Goal: Task Accomplishment & Management: Use online tool/utility

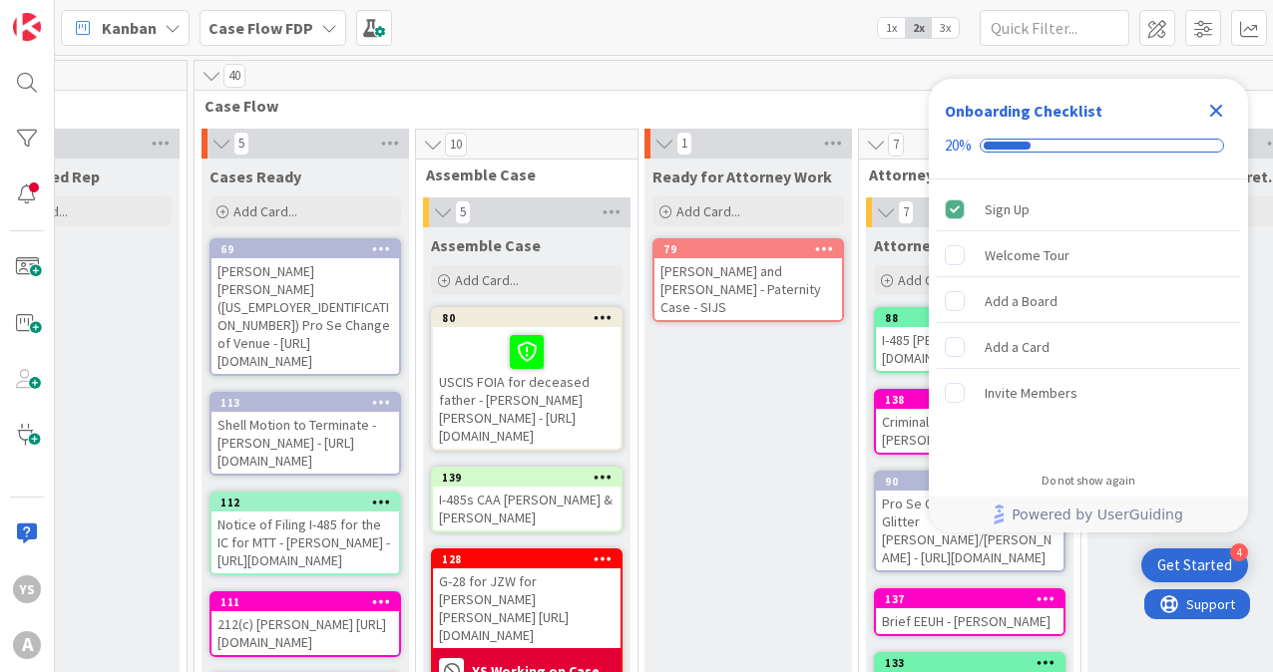
scroll to position [0, 2552]
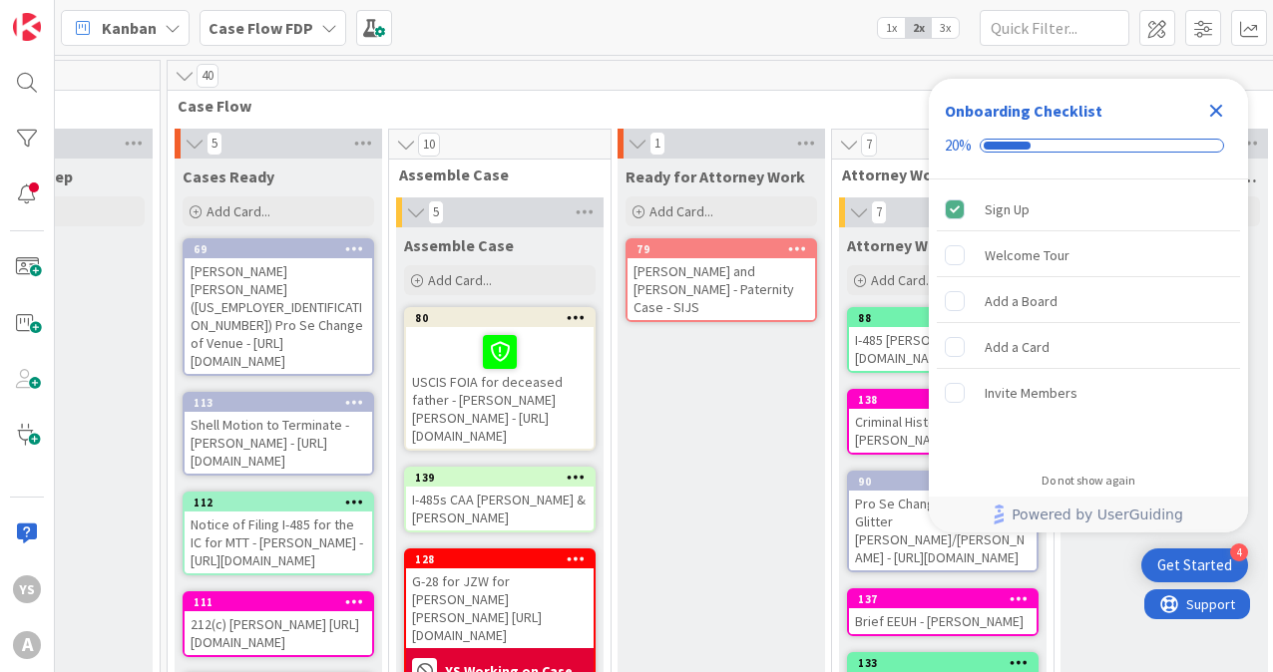
click at [1226, 112] on icon "Close Checklist" at bounding box center [1216, 111] width 24 height 24
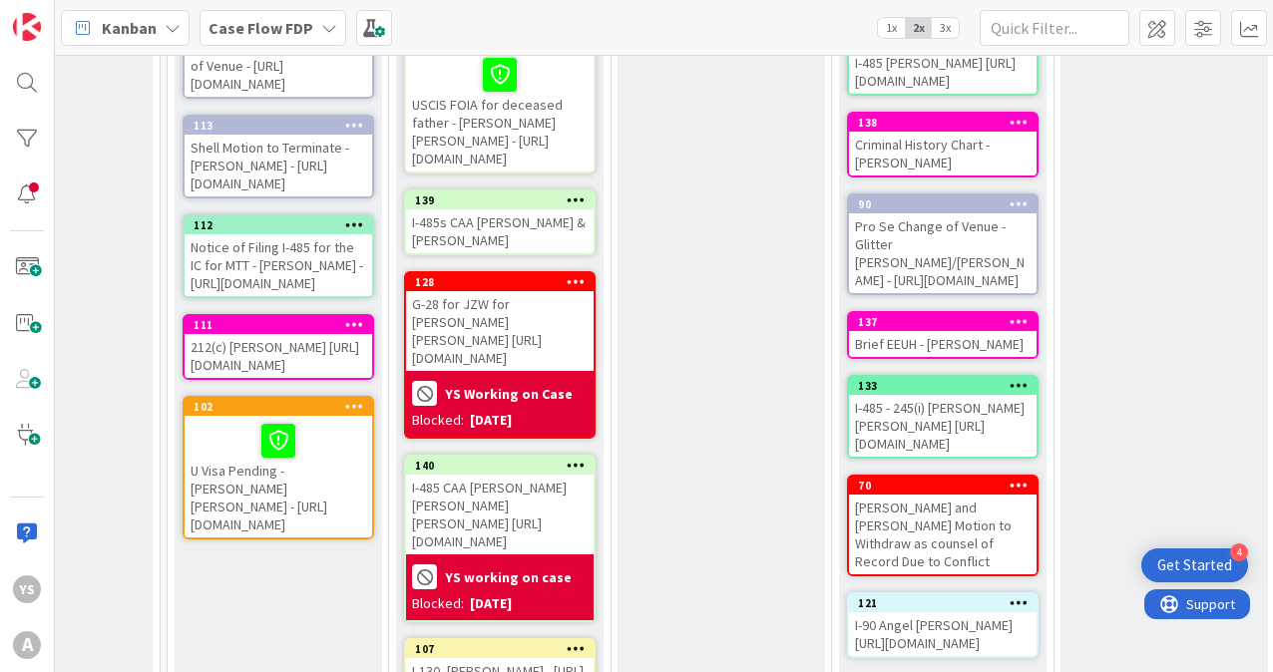
scroll to position [275, 2552]
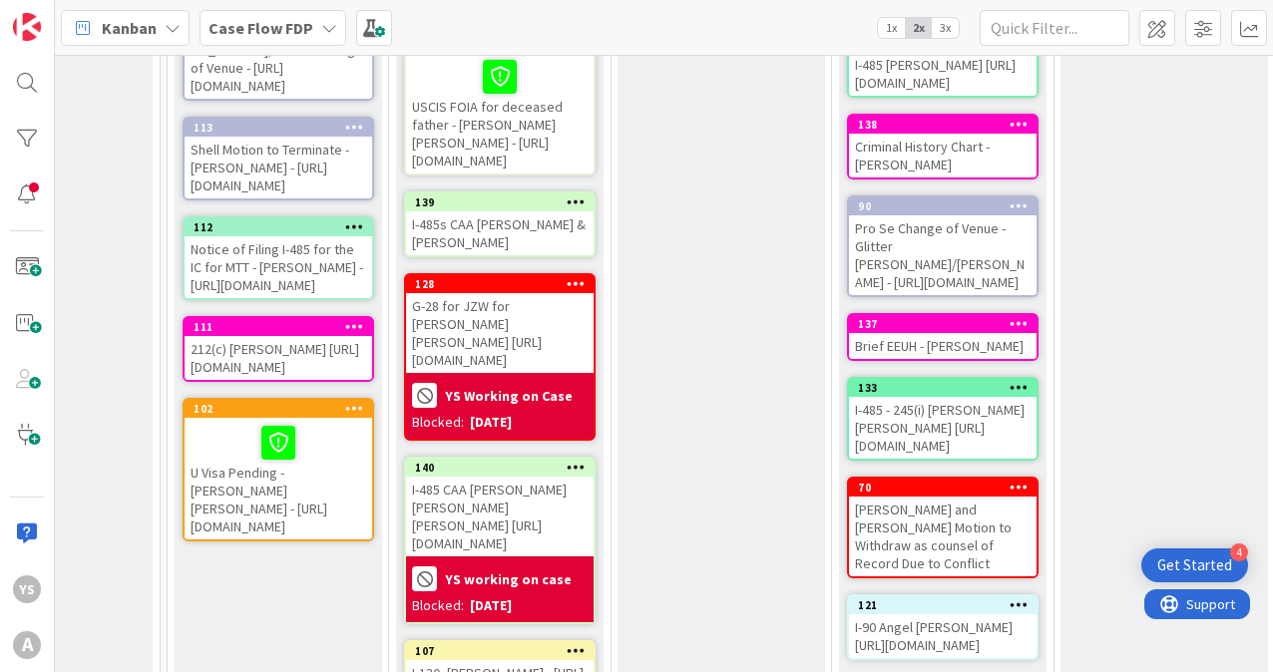
click at [575, 290] on icon at bounding box center [575, 283] width 19 height 14
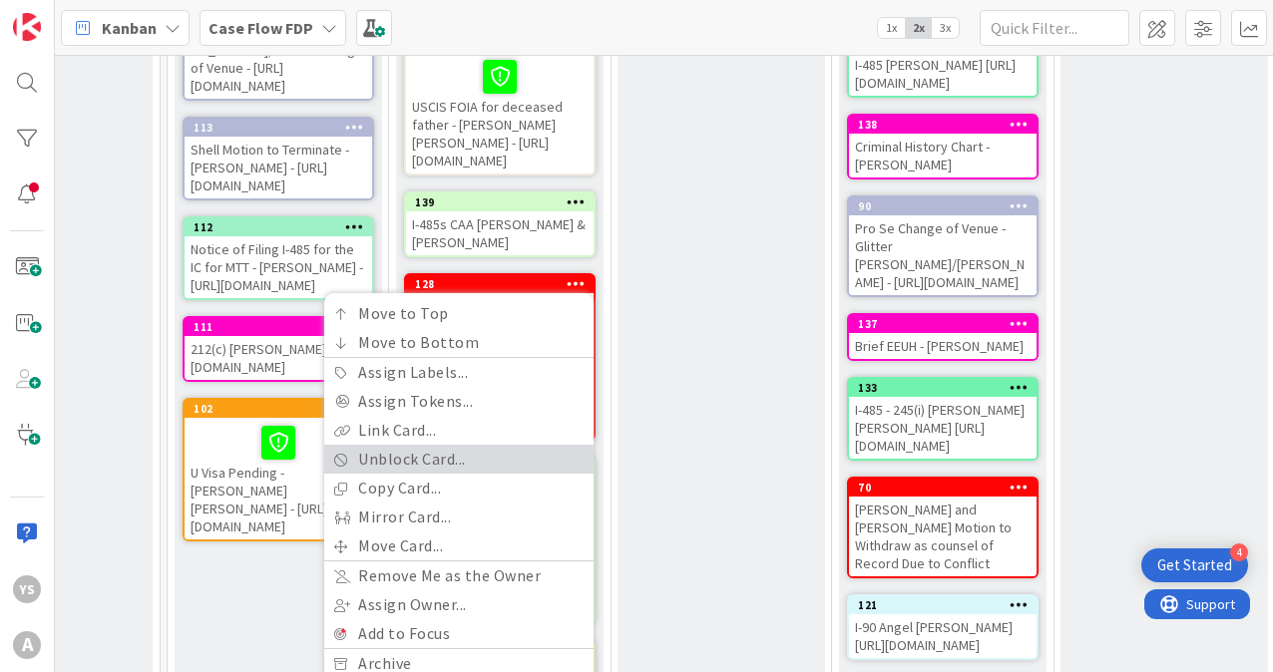
click at [423, 474] on link "Unblock Card..." at bounding box center [458, 459] width 269 height 29
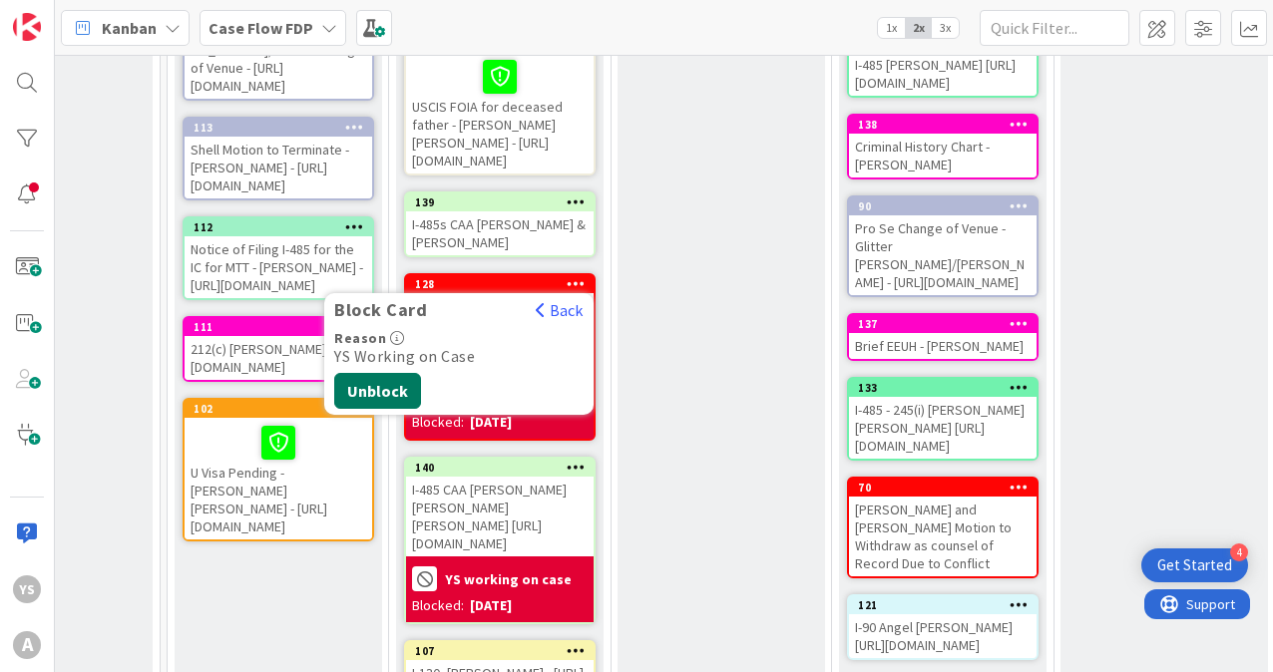
click at [397, 402] on button "Unblock" at bounding box center [377, 391] width 87 height 36
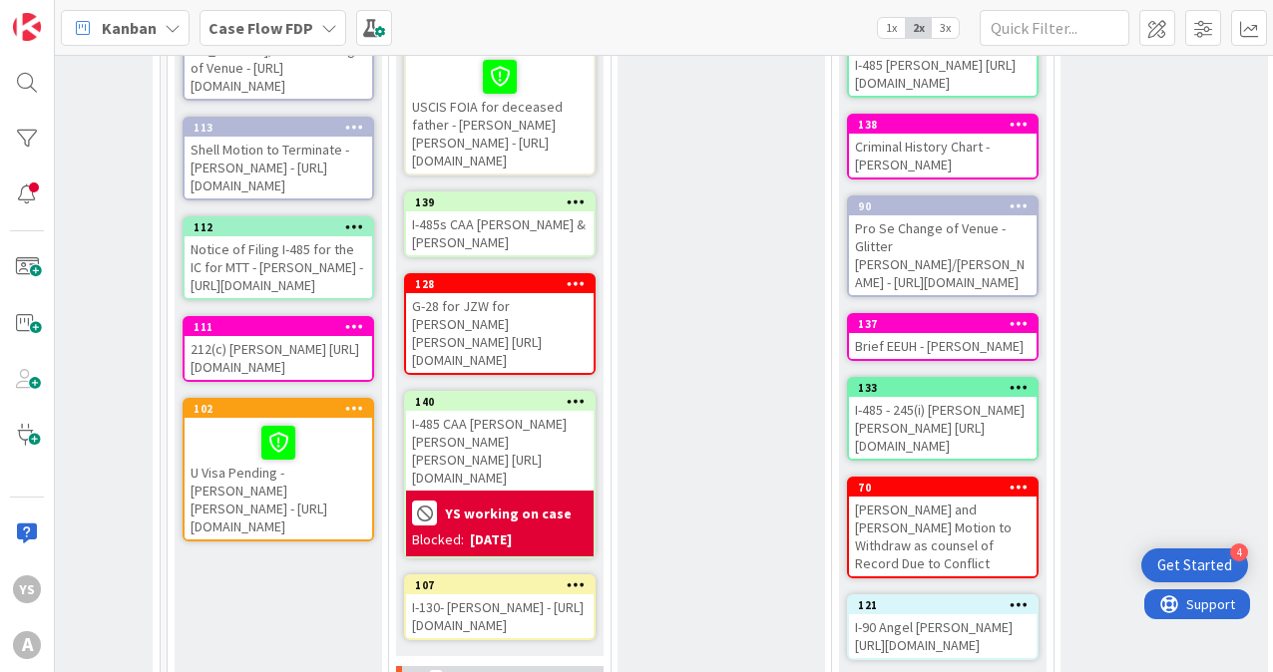
click at [574, 290] on icon at bounding box center [575, 283] width 19 height 14
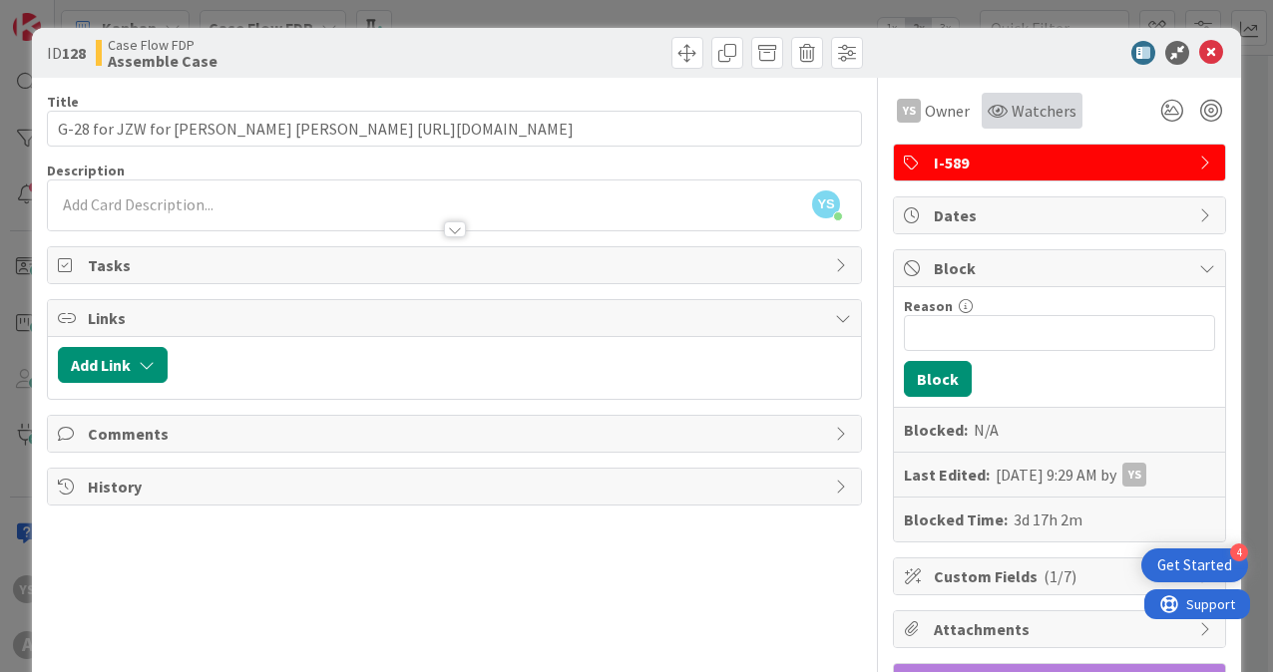
click at [1041, 105] on span "Watchers" at bounding box center [1043, 111] width 65 height 24
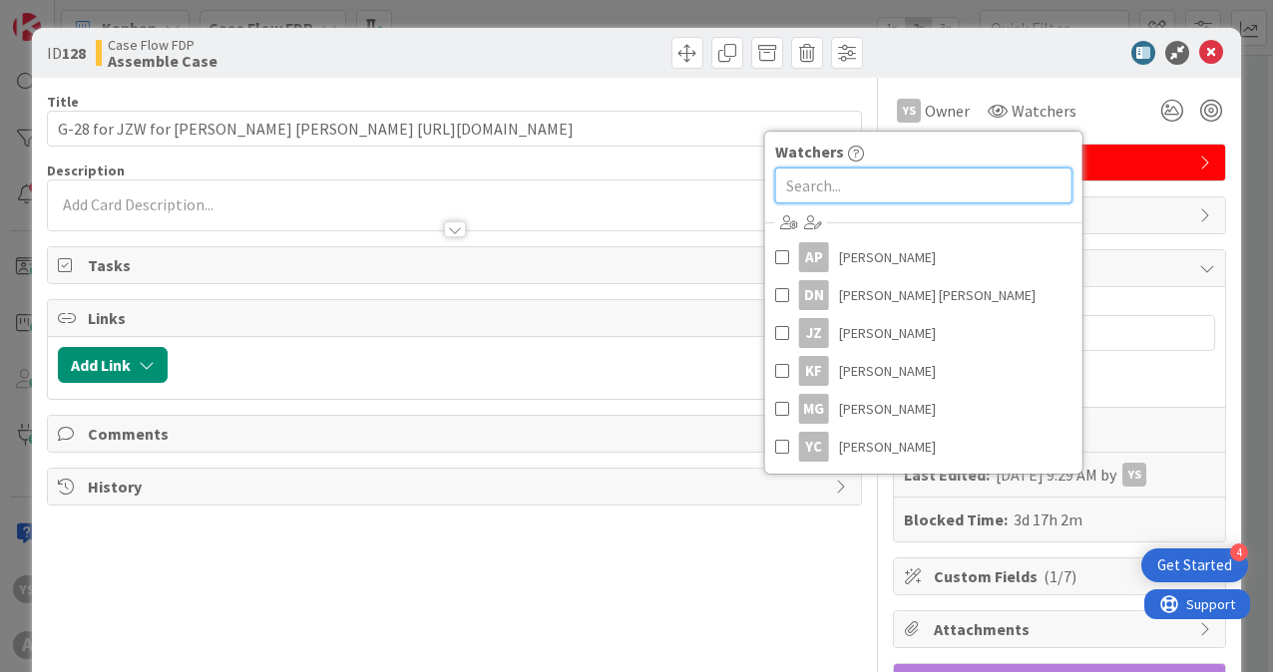
click at [882, 186] on input "text" at bounding box center [923, 186] width 297 height 36
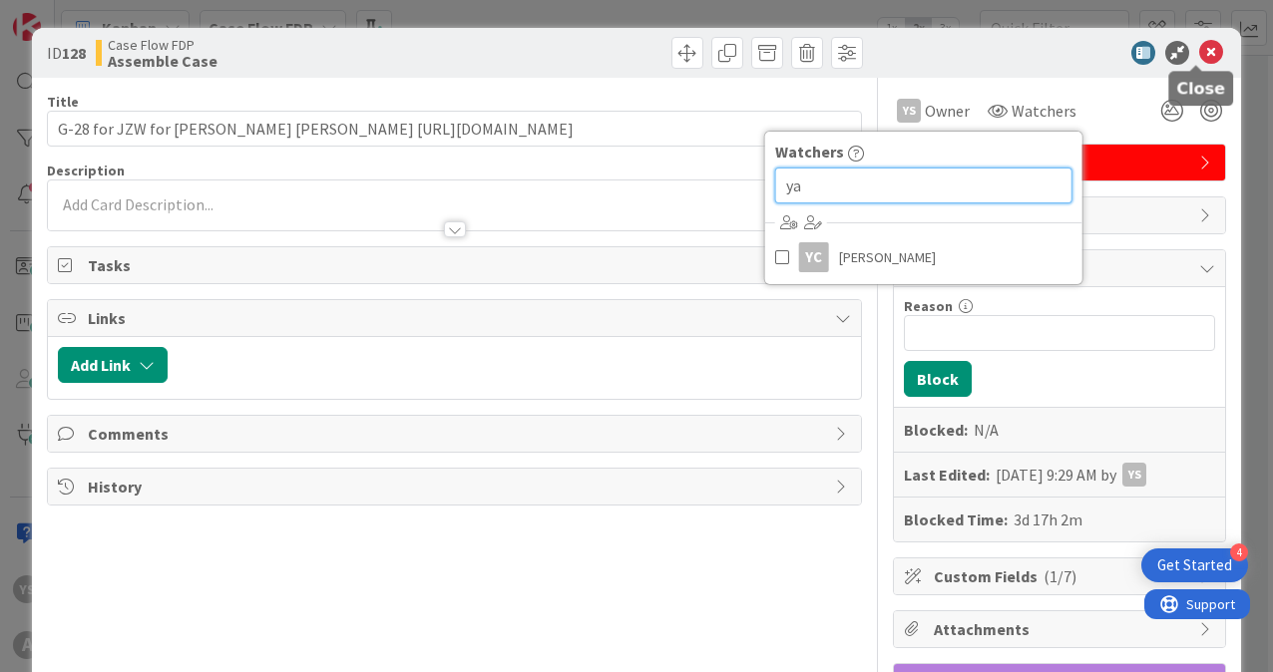
type input "ya"
click at [1199, 54] on icon at bounding box center [1211, 53] width 24 height 24
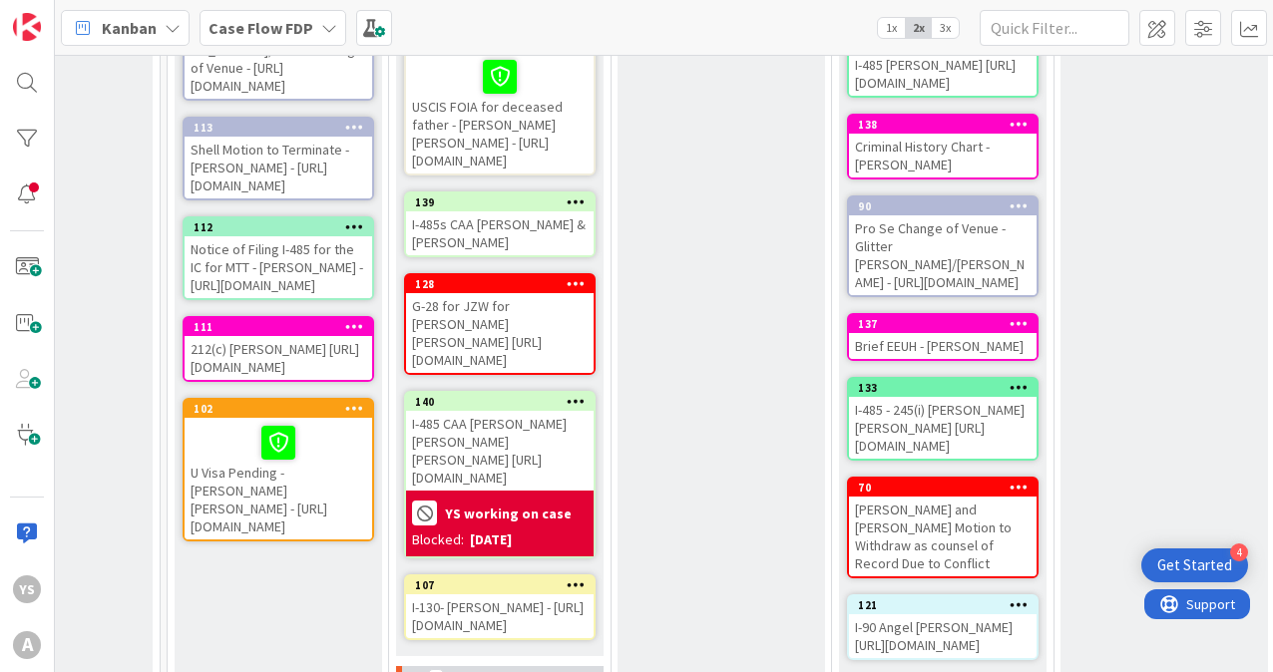
click at [566, 408] on icon at bounding box center [575, 401] width 19 height 14
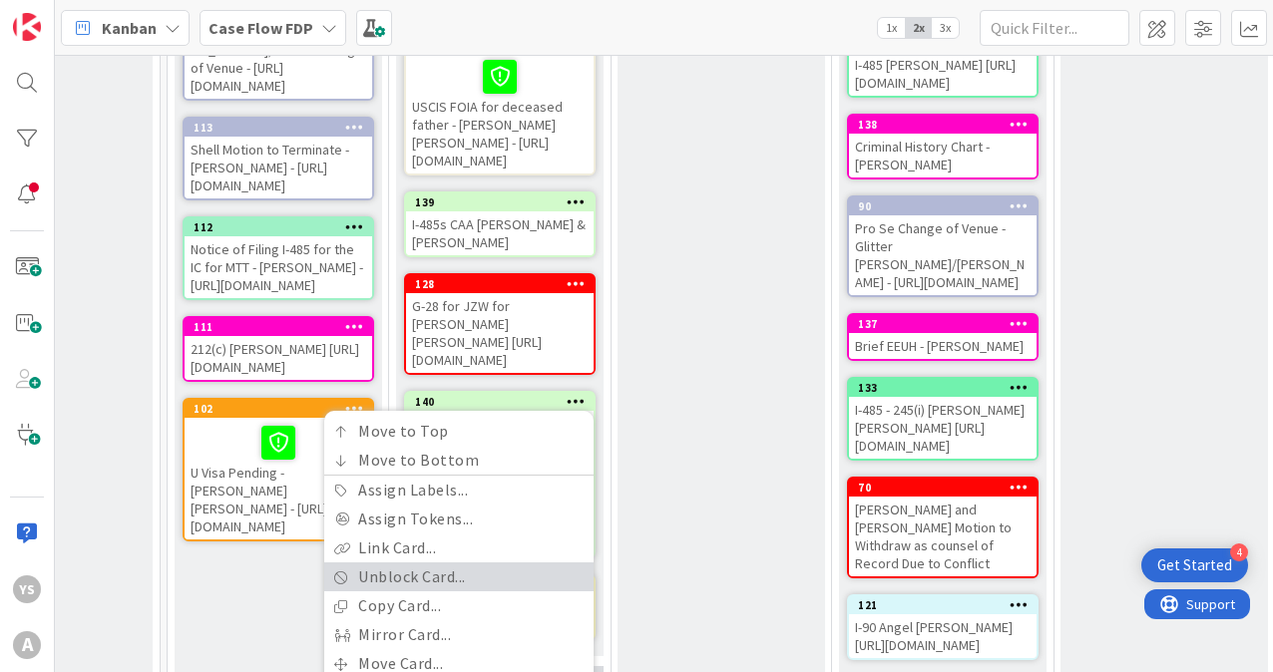
click at [415, 591] on link "Unblock Card..." at bounding box center [458, 576] width 269 height 29
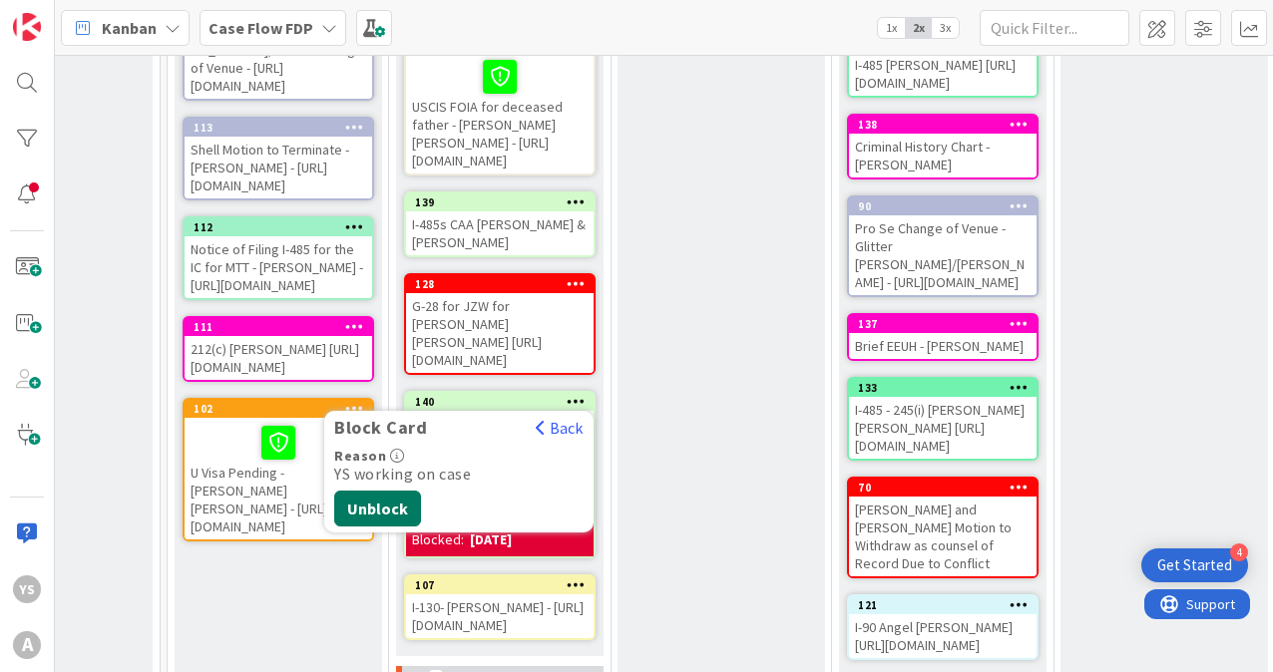
click at [403, 527] on button "Unblock" at bounding box center [377, 509] width 87 height 36
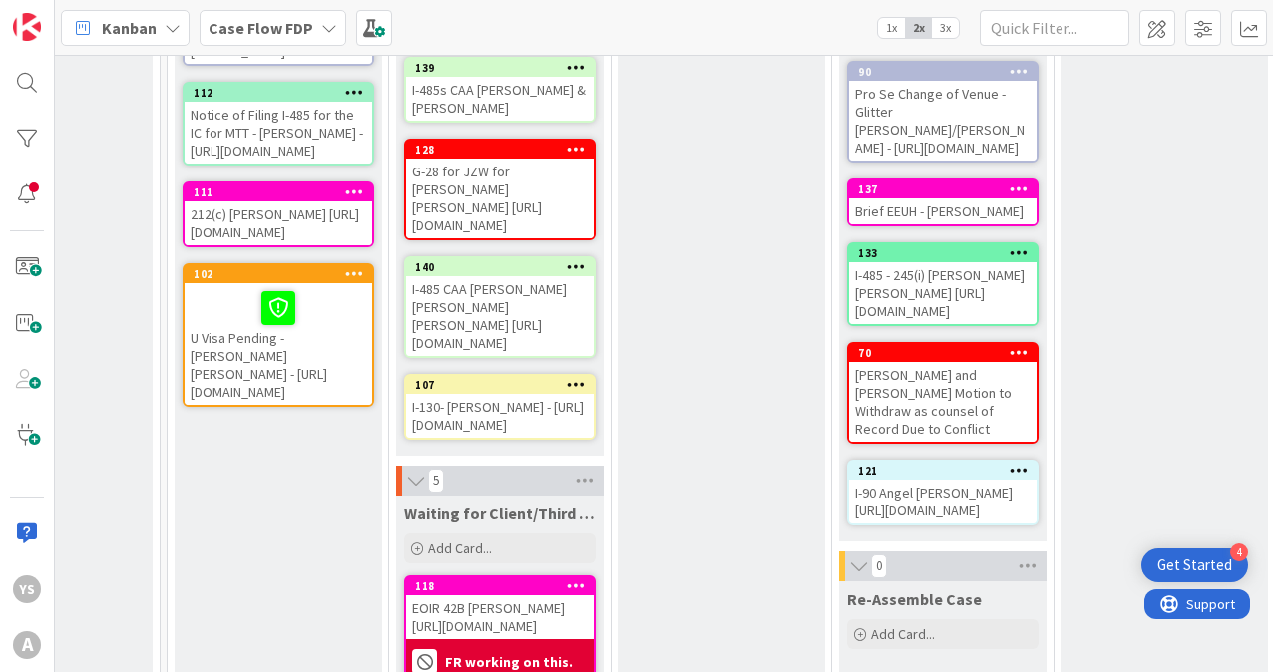
scroll to position [408, 2552]
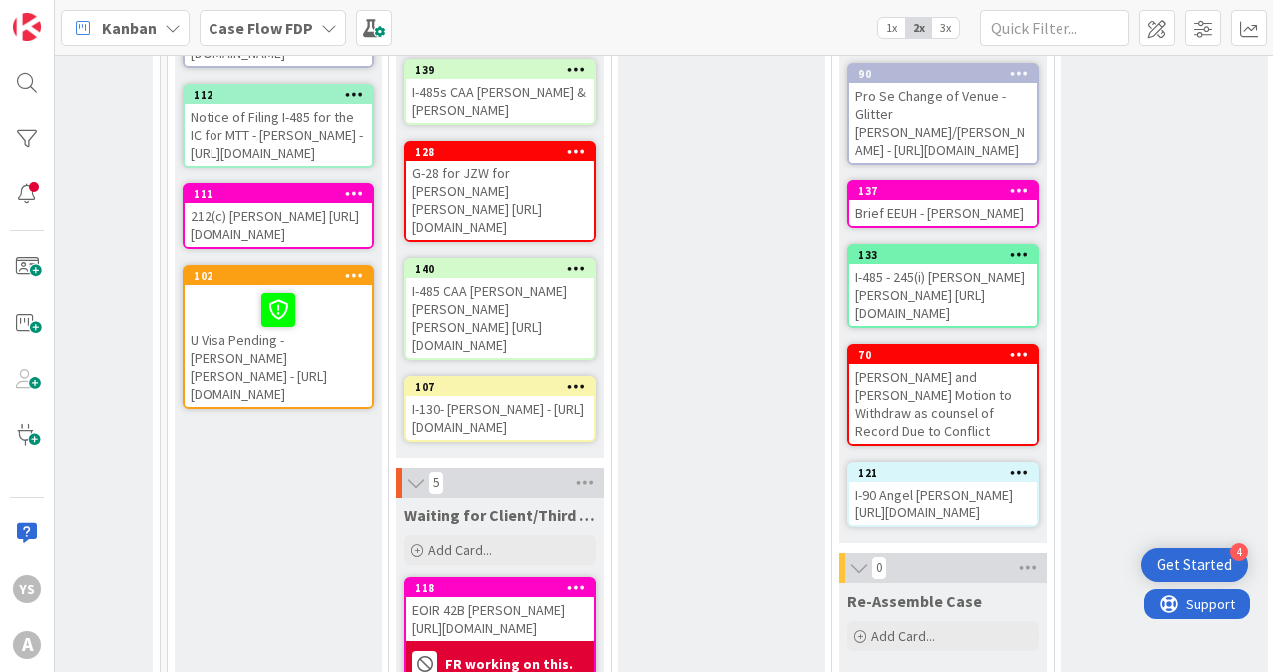
click at [200, 247] on div "212(c) [PERSON_NAME] [URL][DOMAIN_NAME]" at bounding box center [278, 225] width 187 height 44
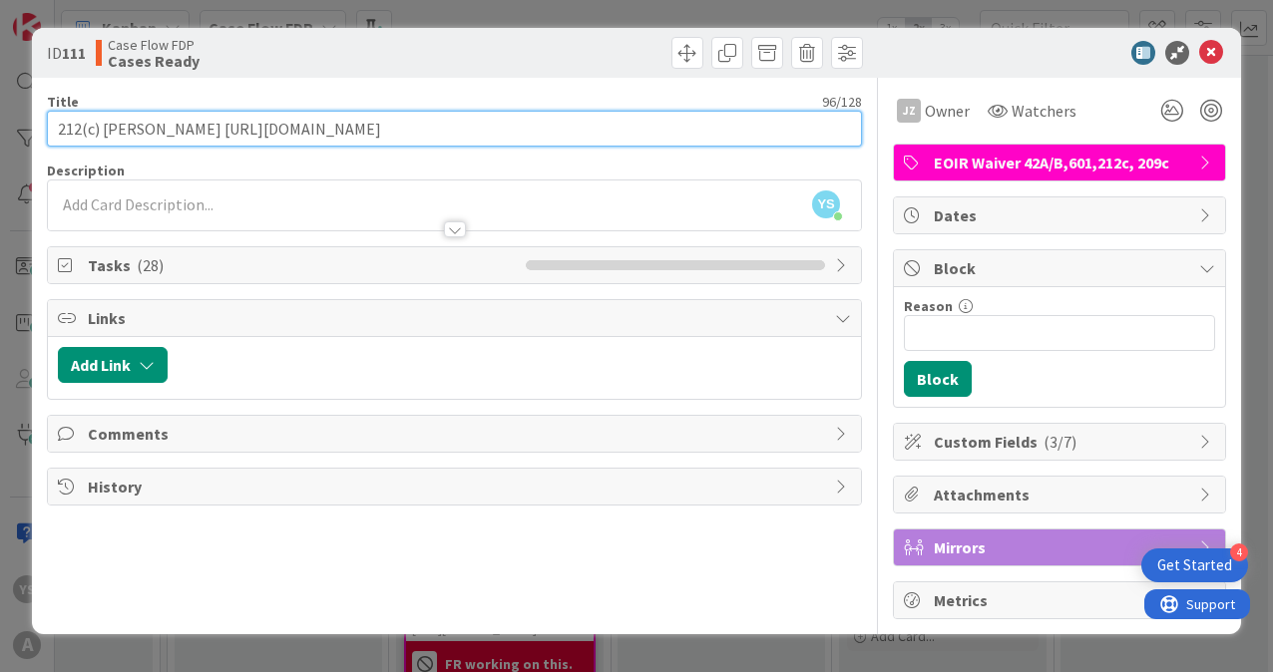
click at [164, 132] on input "212(c) [PERSON_NAME] [URL][DOMAIN_NAME]" at bounding box center [454, 129] width 815 height 36
drag, startPoint x: 273, startPoint y: 128, endPoint x: 720, endPoint y: 144, distance: 447.1
click at [720, 144] on input "212(c) [PERSON_NAME] [URL][DOMAIN_NAME]" at bounding box center [454, 129] width 815 height 36
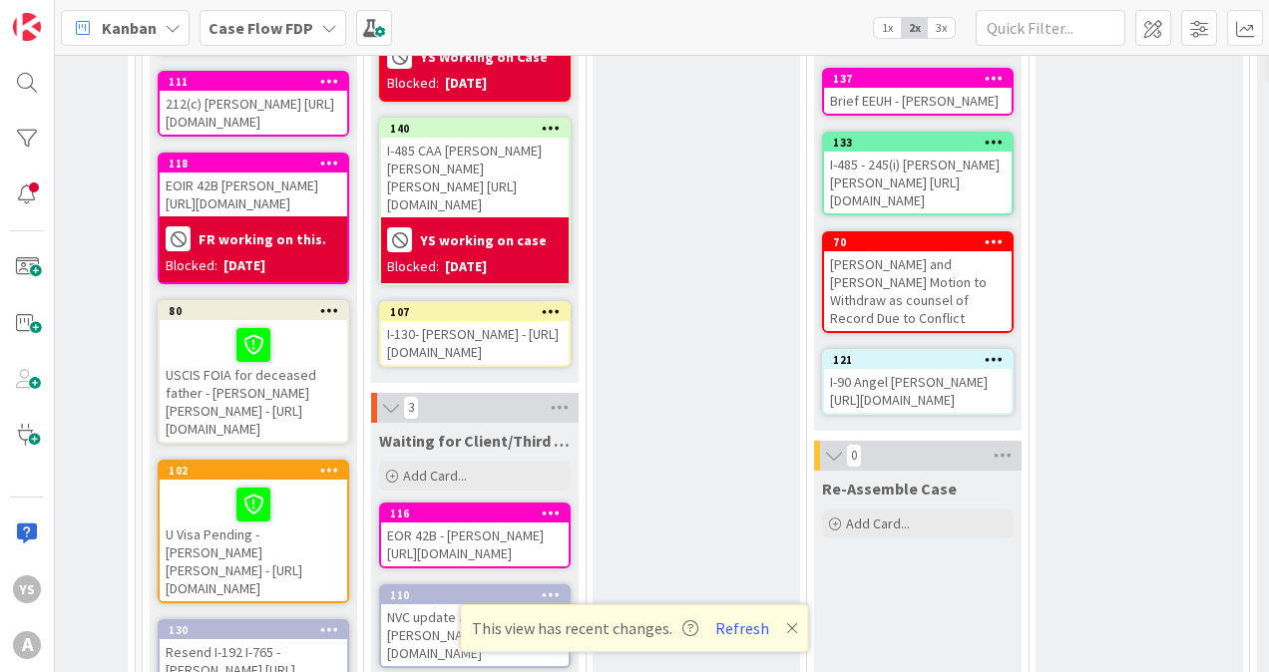
scroll to position [526, 2577]
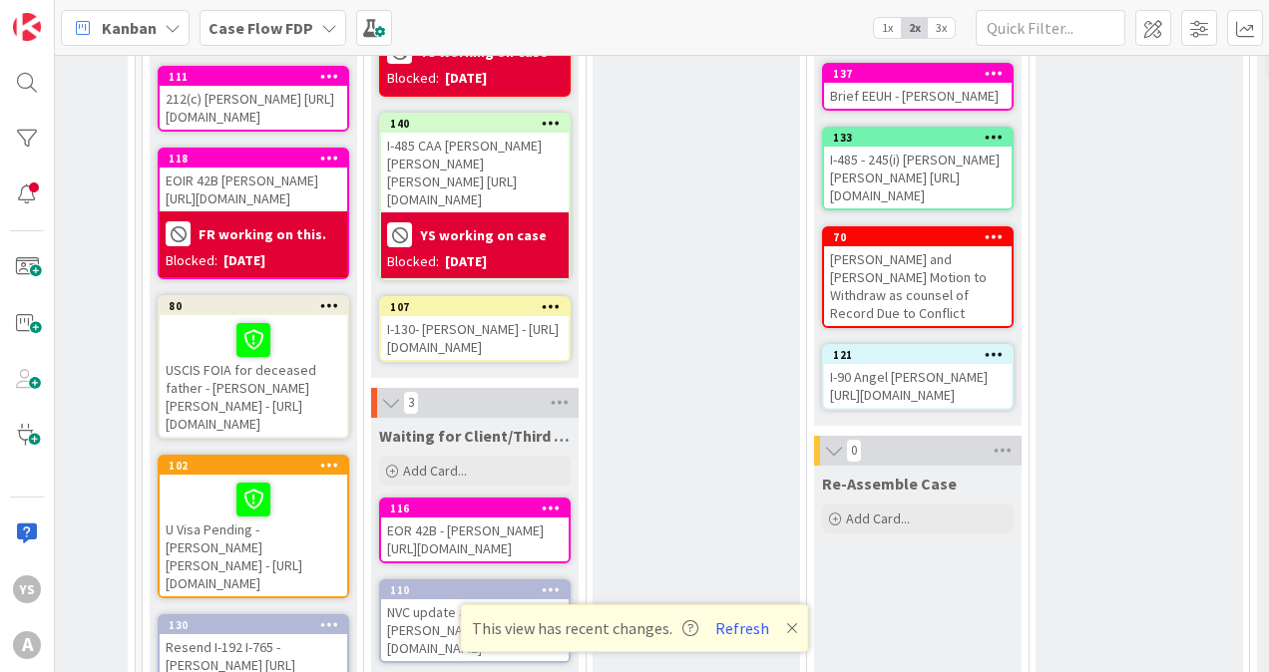
click at [547, 130] on icon at bounding box center [551, 123] width 19 height 14
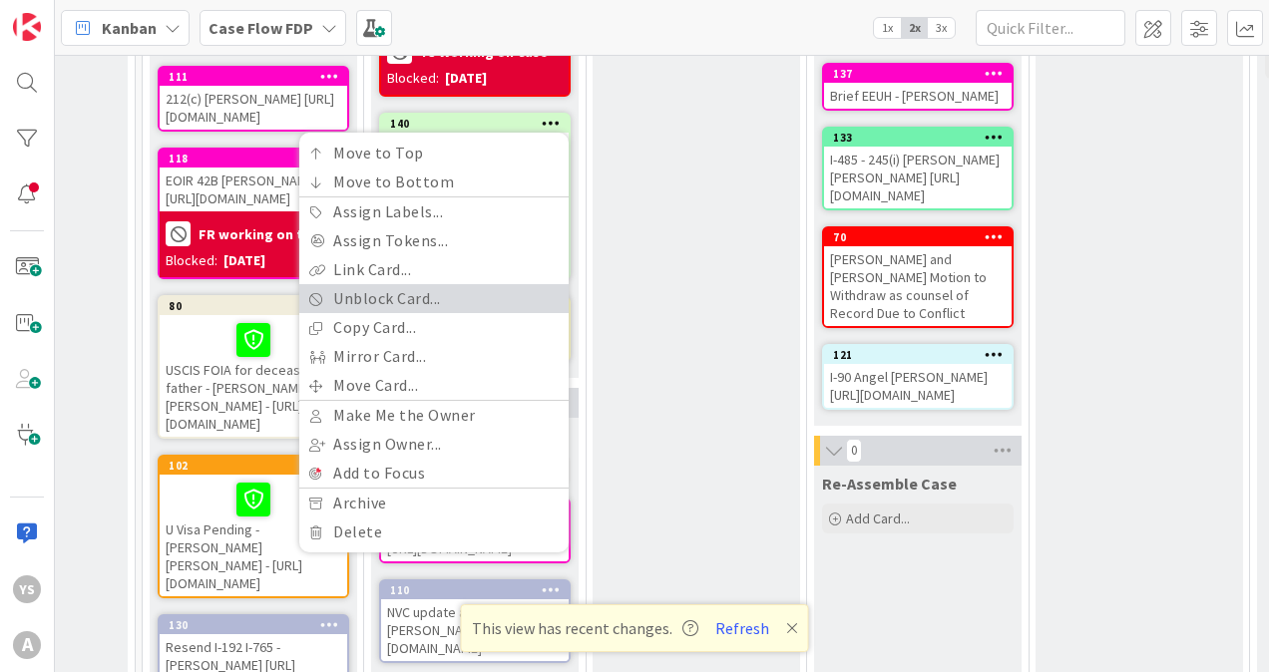
click at [386, 313] on link "Unblock Card..." at bounding box center [433, 298] width 269 height 29
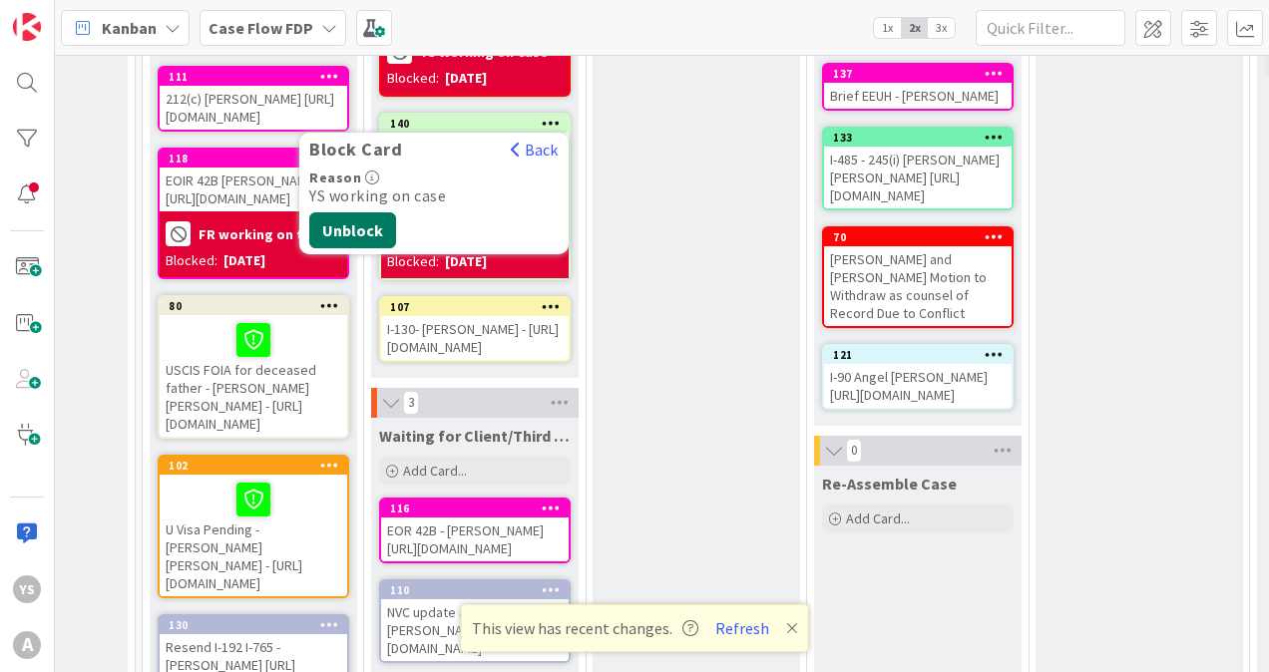
click at [347, 243] on button "Unblock" at bounding box center [352, 230] width 87 height 36
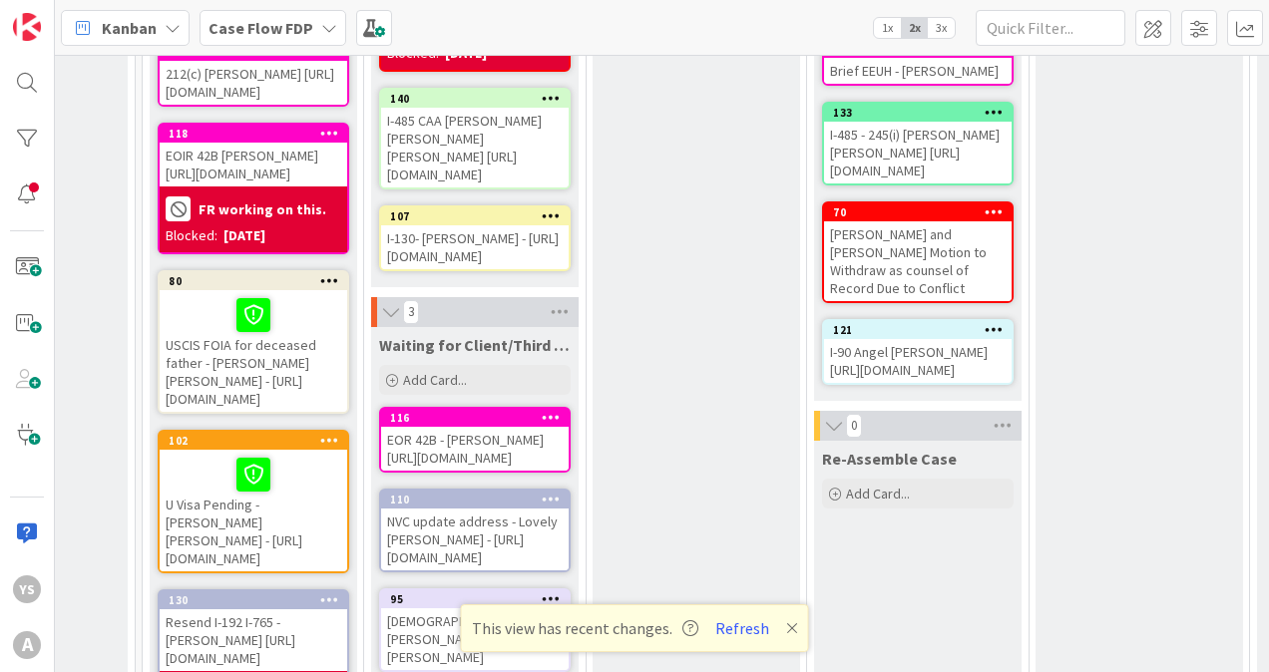
scroll to position [523, 2577]
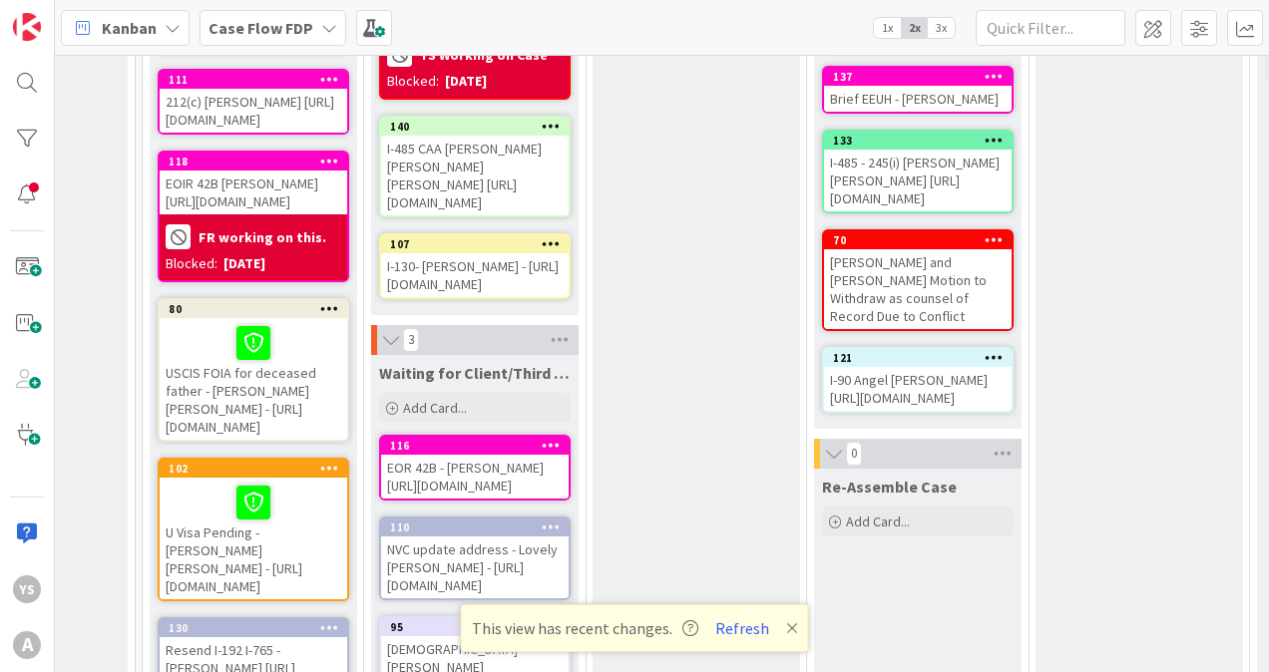
click at [329, 86] on icon at bounding box center [329, 79] width 19 height 14
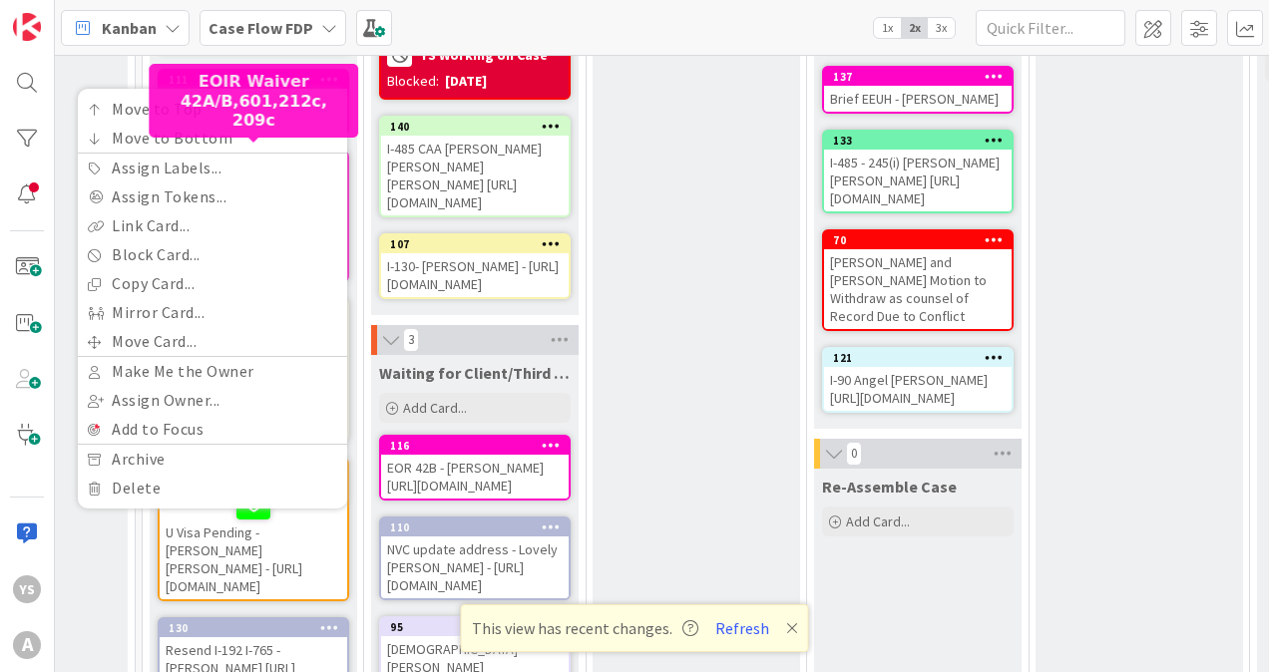
click at [287, 87] on div "111" at bounding box center [258, 80] width 179 height 14
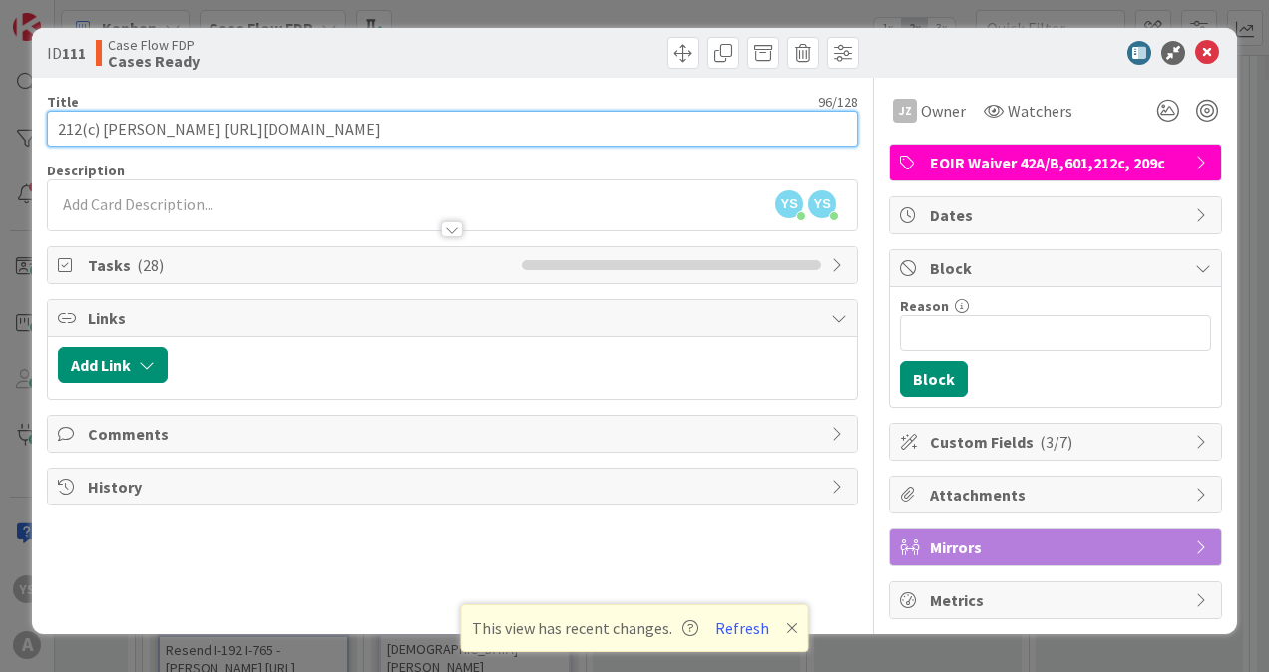
drag, startPoint x: 269, startPoint y: 127, endPoint x: 704, endPoint y: 142, distance: 435.1
click at [704, 142] on input "212(c) [PERSON_NAME] [URL][DOMAIN_NAME]" at bounding box center [452, 129] width 811 height 36
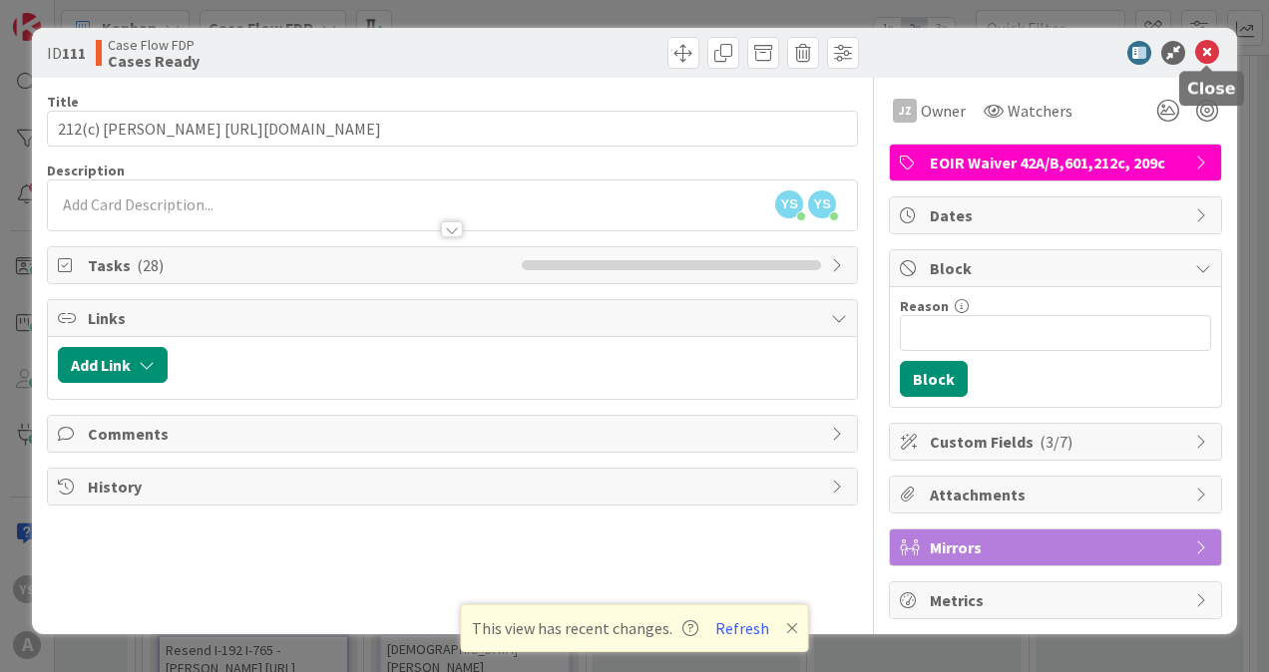
click at [1206, 50] on icon at bounding box center [1207, 53] width 24 height 24
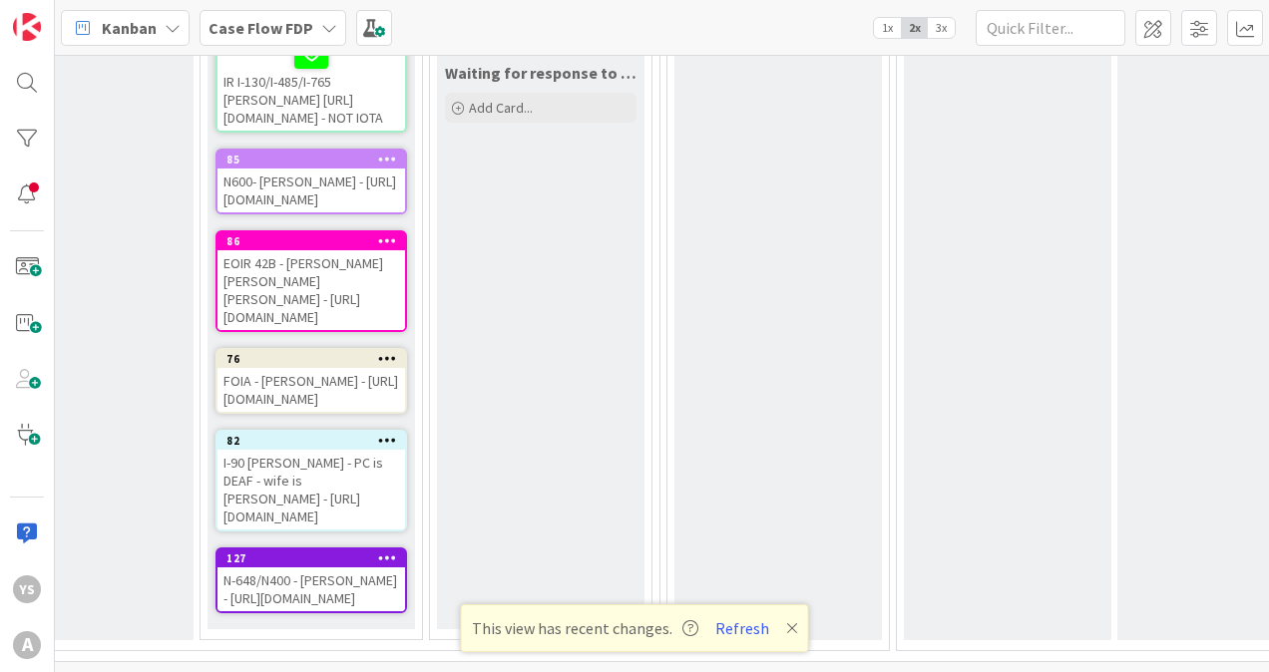
scroll to position [1151, 305]
click at [333, 450] on div "I-90 [PERSON_NAME] - PC is DEAF - wife is [PERSON_NAME] - [URL][DOMAIN_NAME]" at bounding box center [310, 490] width 187 height 80
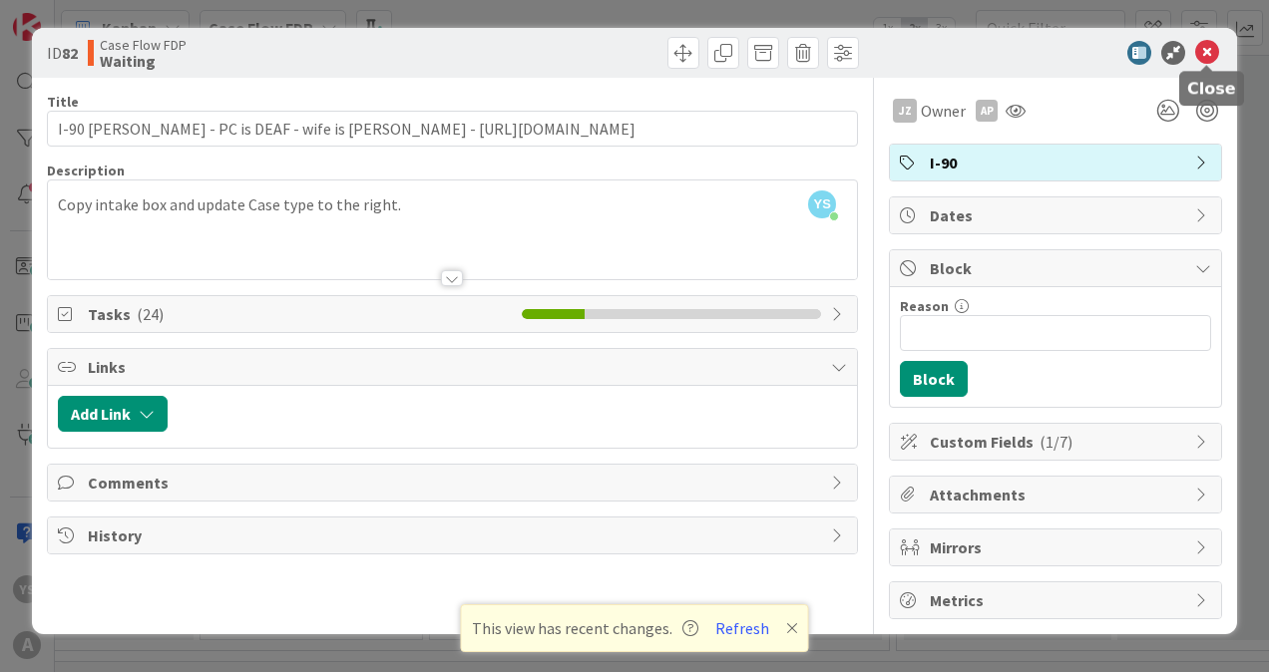
click at [1206, 61] on icon at bounding box center [1207, 53] width 24 height 24
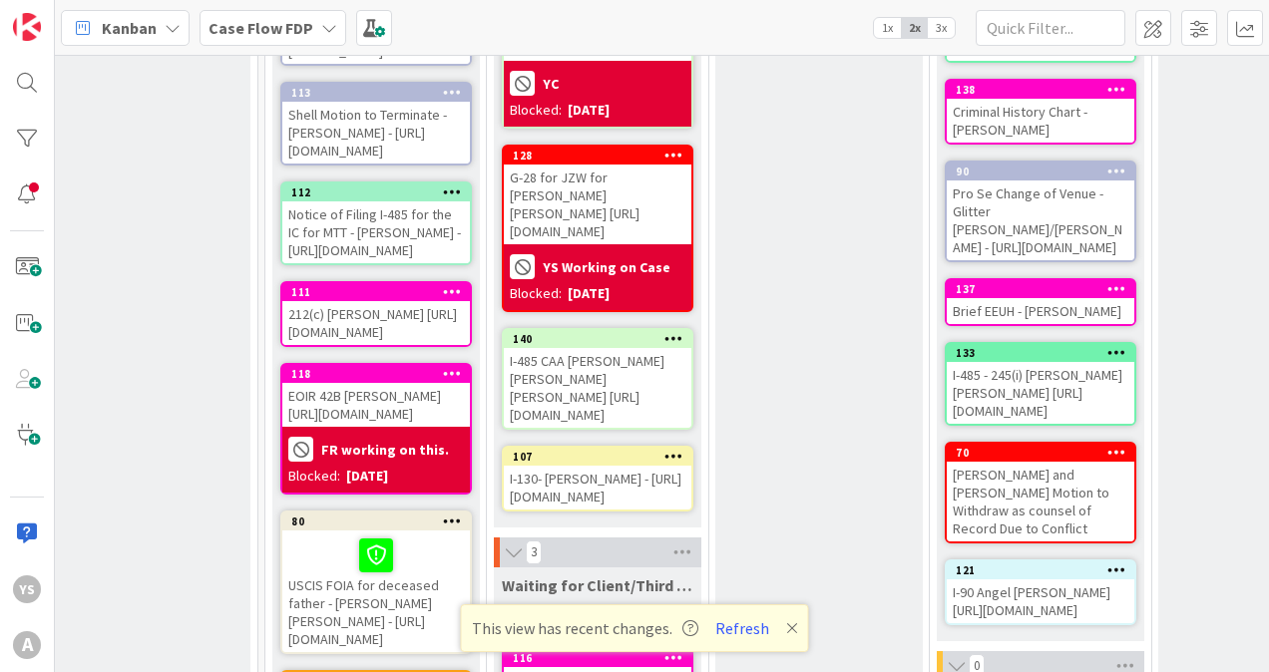
scroll to position [308, 2454]
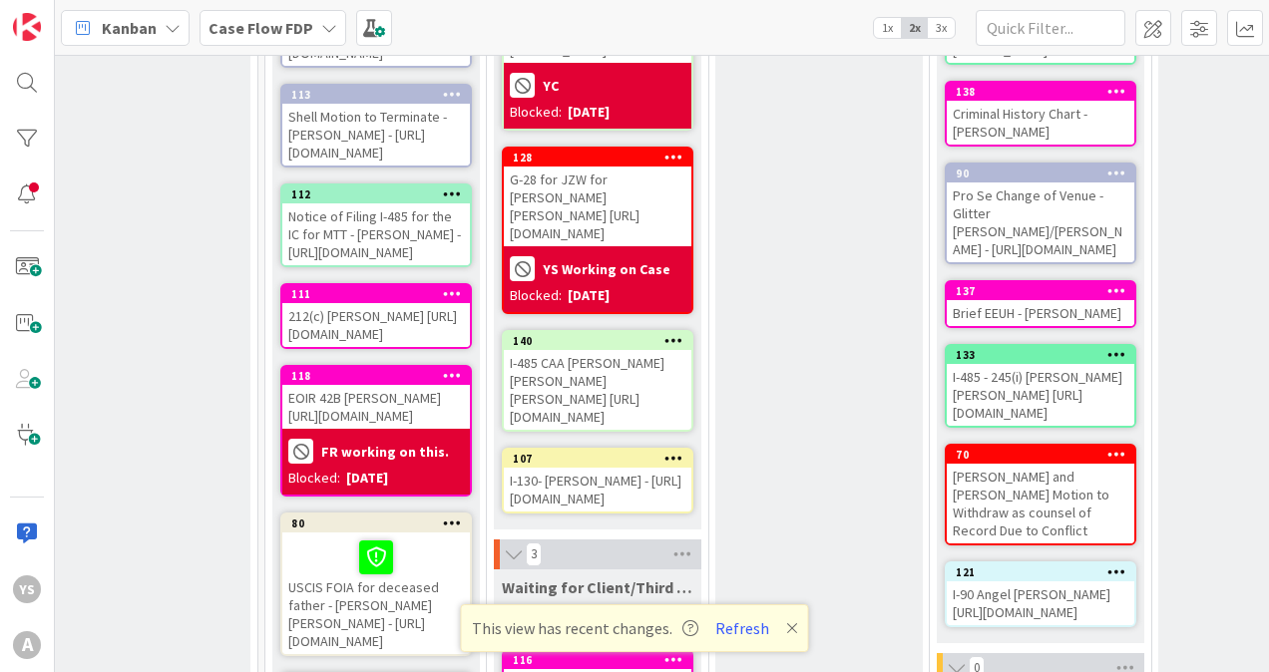
click at [399, 347] on div "212(c) [PERSON_NAME] [URL][DOMAIN_NAME]" at bounding box center [375, 325] width 187 height 44
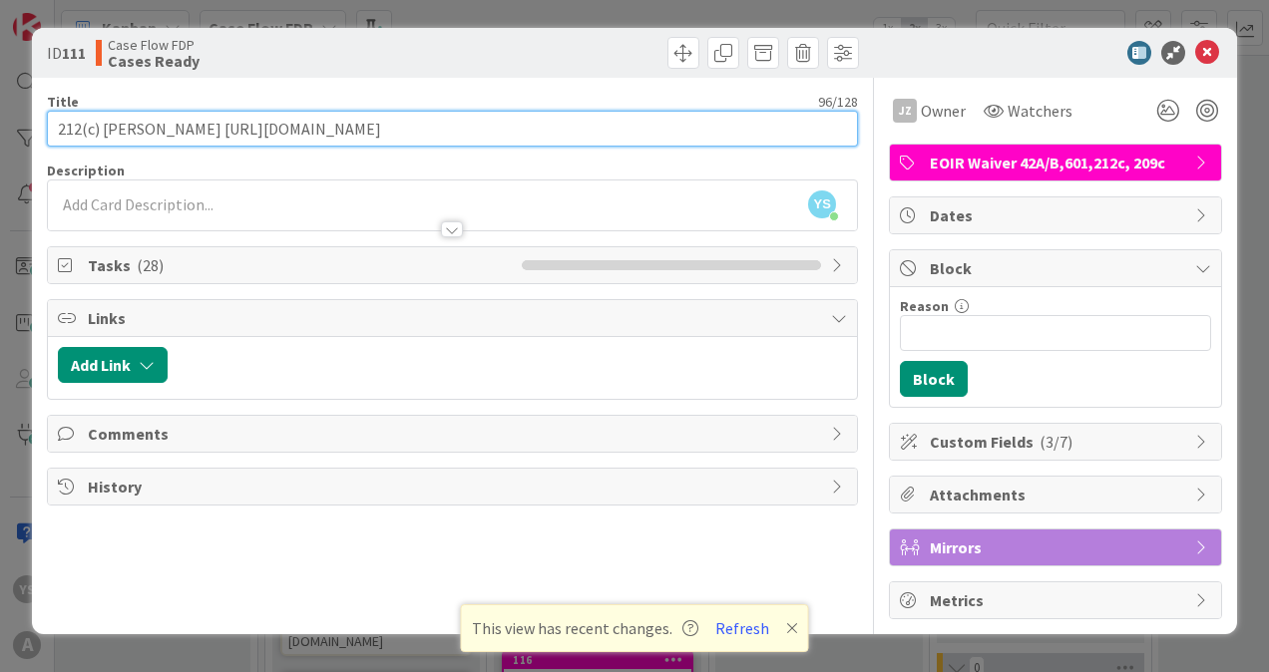
drag, startPoint x: 271, startPoint y: 125, endPoint x: 696, endPoint y: 144, distance: 425.3
click at [696, 144] on input "212(c) [PERSON_NAME] [URL][DOMAIN_NAME]" at bounding box center [452, 129] width 811 height 36
